Goal: Transaction & Acquisition: Purchase product/service

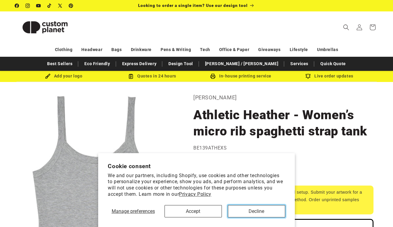
click at [247, 207] on button "Decline" at bounding box center [256, 211] width 57 height 12
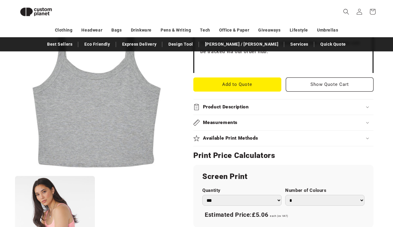
scroll to position [233, 0]
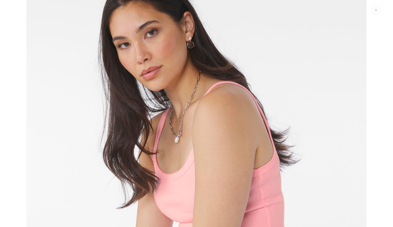
scroll to position [480, 0]
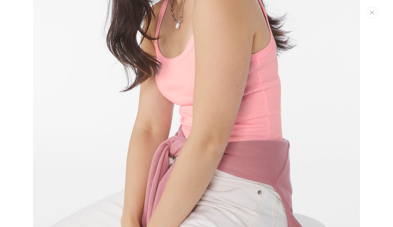
click at [373, 10] on button "Close" at bounding box center [372, 13] width 12 height 12
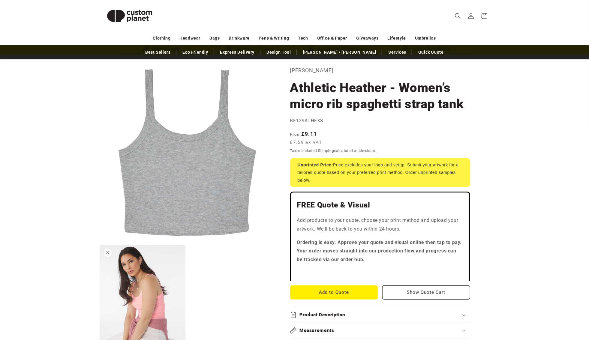
scroll to position [0, 0]
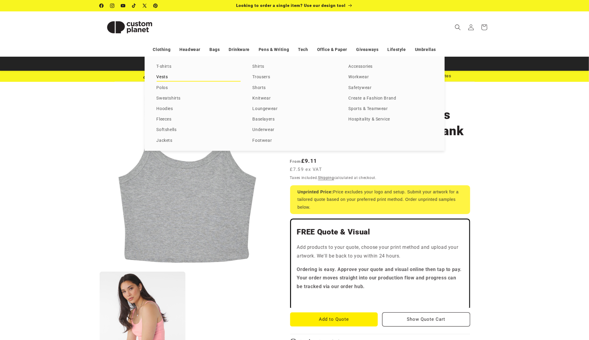
click at [162, 76] on link "Vests" at bounding box center [199, 77] width 84 height 8
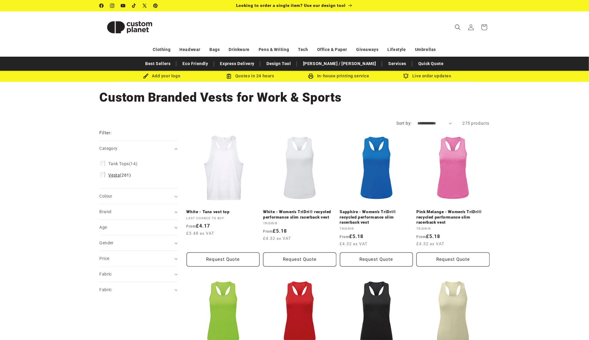
click at [122, 174] on span "Vests (261)" at bounding box center [120, 175] width 23 height 5
click at [122, 175] on label "Tank Tops (14) Tank Tops (14 products)" at bounding box center [136, 179] width 73 height 11
click at [125, 180] on span "Tank Tops" at bounding box center [119, 179] width 20 height 5
click at [123, 200] on label "Vests (261) Vests (261 products)" at bounding box center [136, 202] width 73 height 11
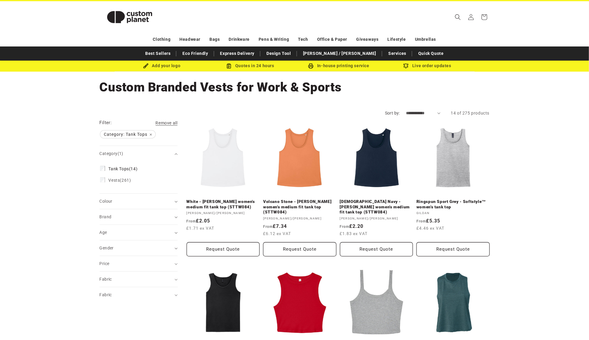
scroll to position [9, 0]
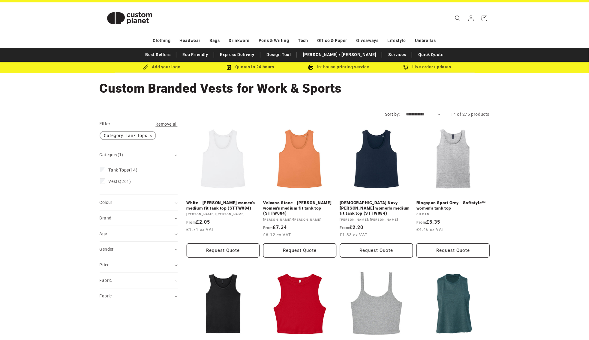
click at [152, 134] on span "Category: Tank Tops Remove filter" at bounding box center [127, 136] width 55 height 8
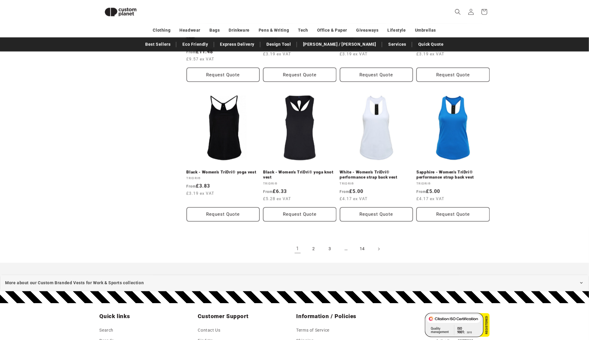
scroll to position [621, 0]
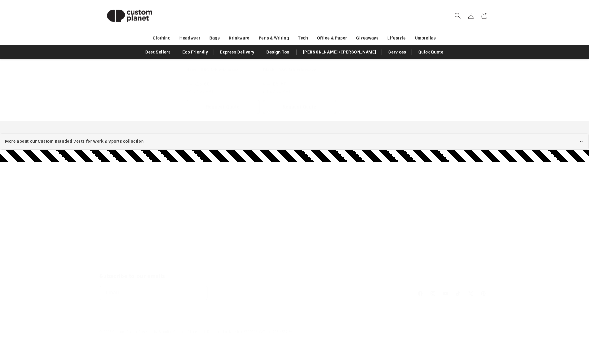
scroll to position [9, 0]
